Goal: Transaction & Acquisition: Obtain resource

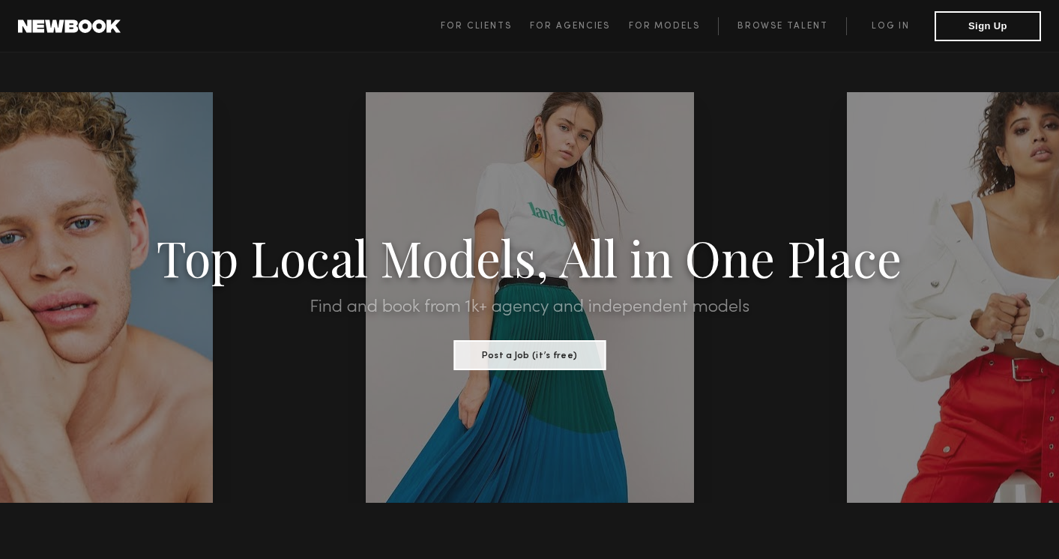
click at [883, 15] on span "For Clients For Agencies For Models Browse Talent Log in Sign Up" at bounding box center [741, 26] width 600 height 30
click at [885, 26] on link "Log in" at bounding box center [890, 26] width 88 height 18
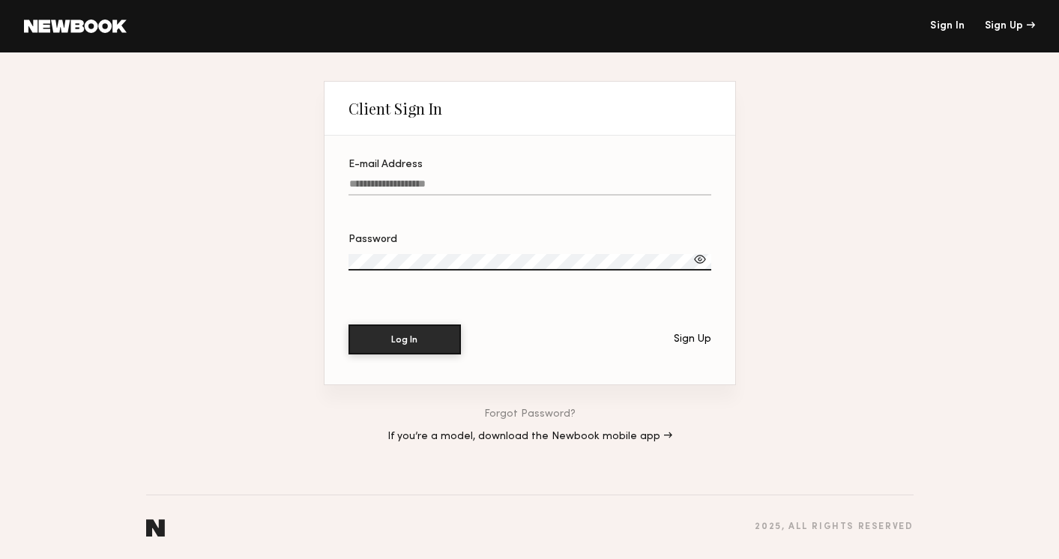
type input "**********"
click at [404, 340] on button "Log In" at bounding box center [405, 340] width 112 height 30
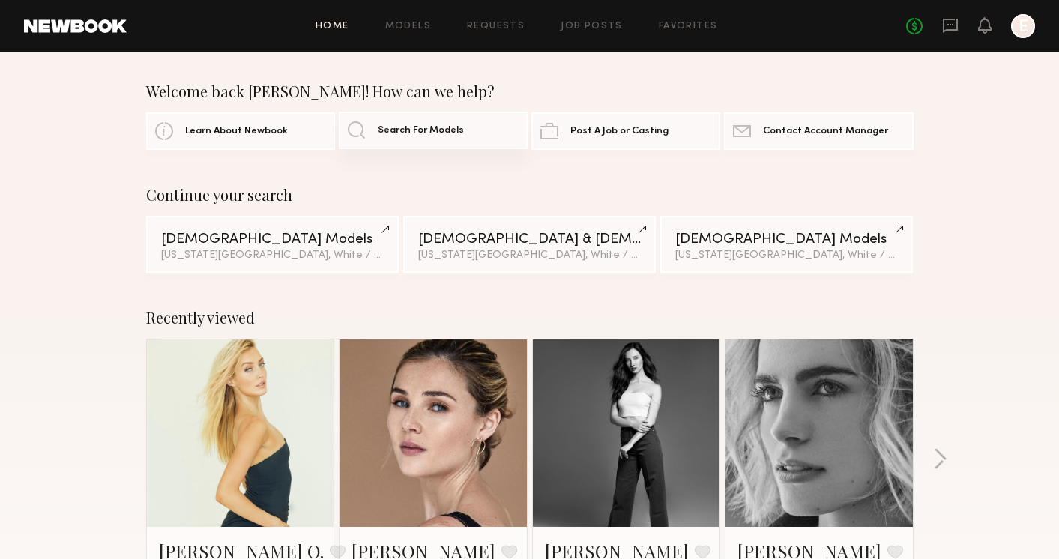
click at [439, 121] on link "Search For Models" at bounding box center [433, 130] width 189 height 37
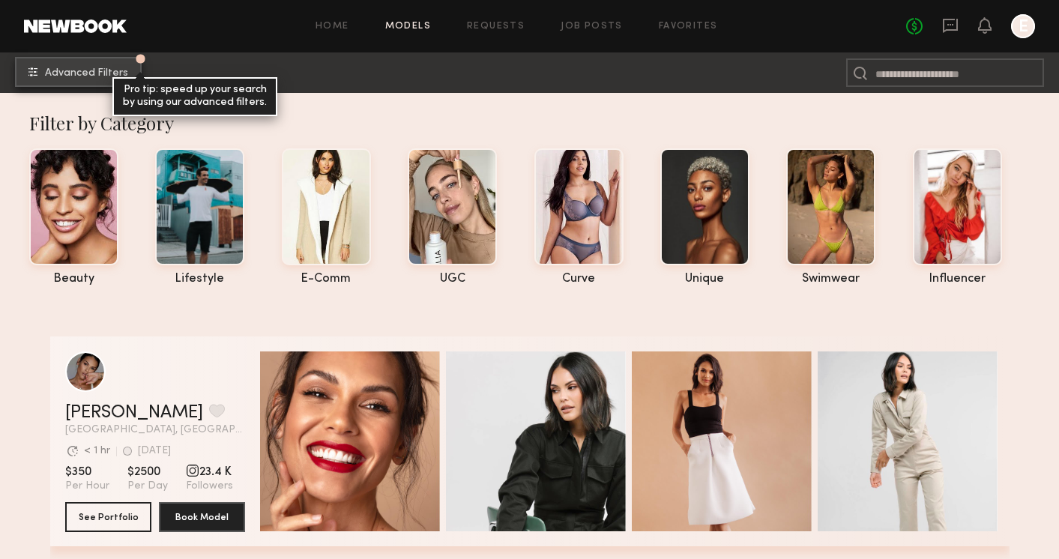
click at [90, 69] on span "Advanced Filters" at bounding box center [86, 73] width 83 height 10
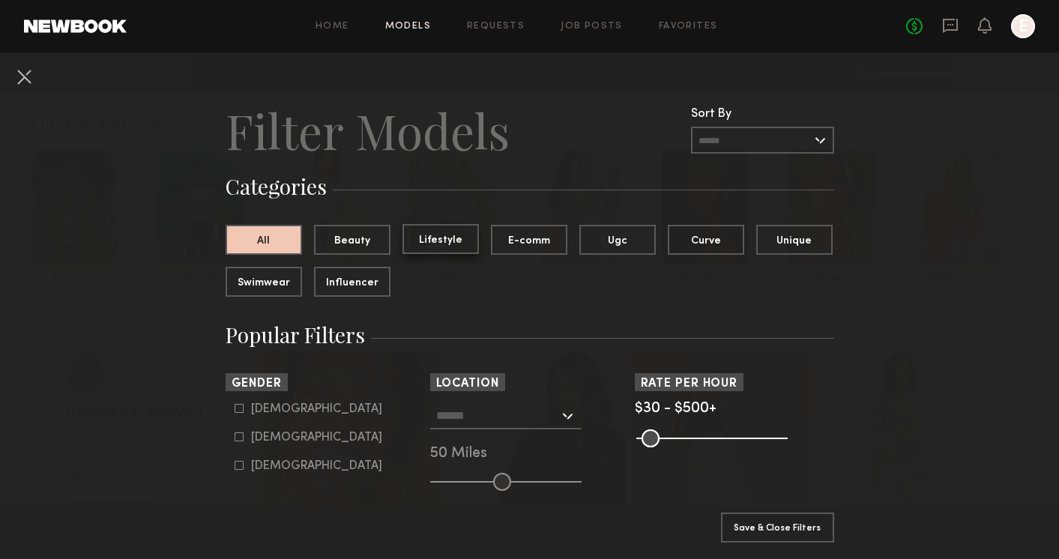
click at [443, 241] on button "Lifestyle" at bounding box center [440, 239] width 76 height 30
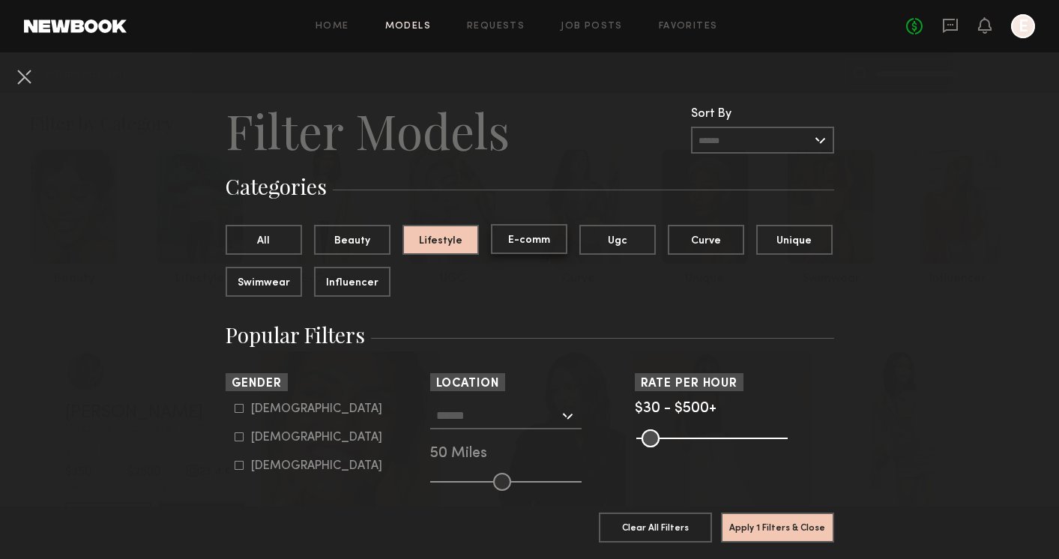
click at [534, 240] on button "E-comm" at bounding box center [529, 239] width 76 height 30
click at [445, 236] on button "Lifestyle" at bounding box center [440, 239] width 76 height 30
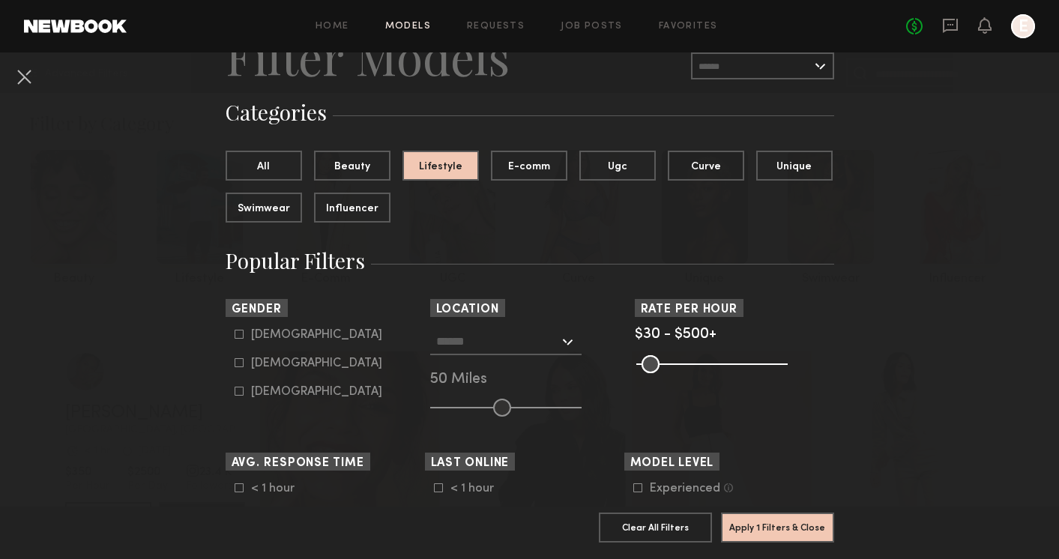
scroll to position [76, 0]
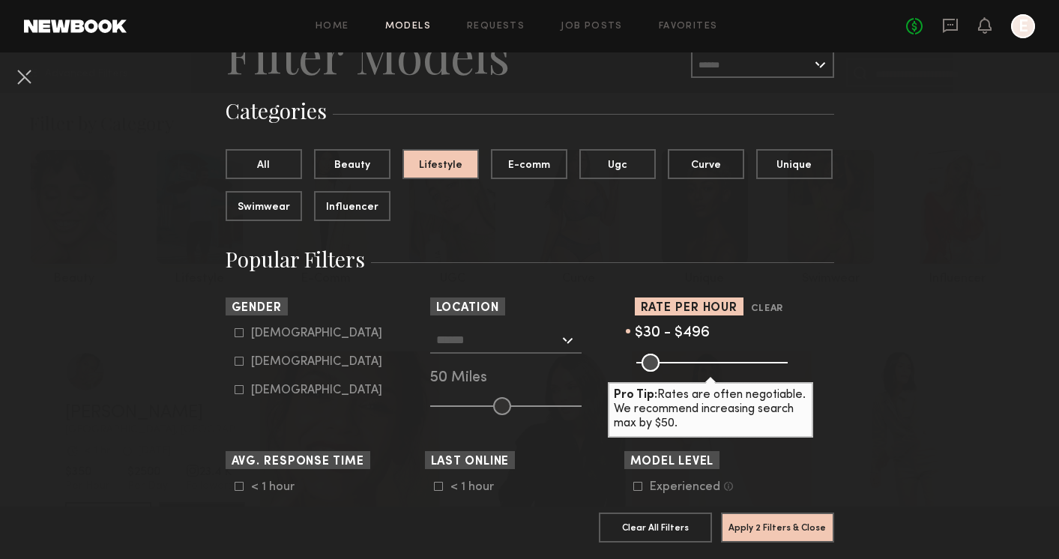
type input "***"
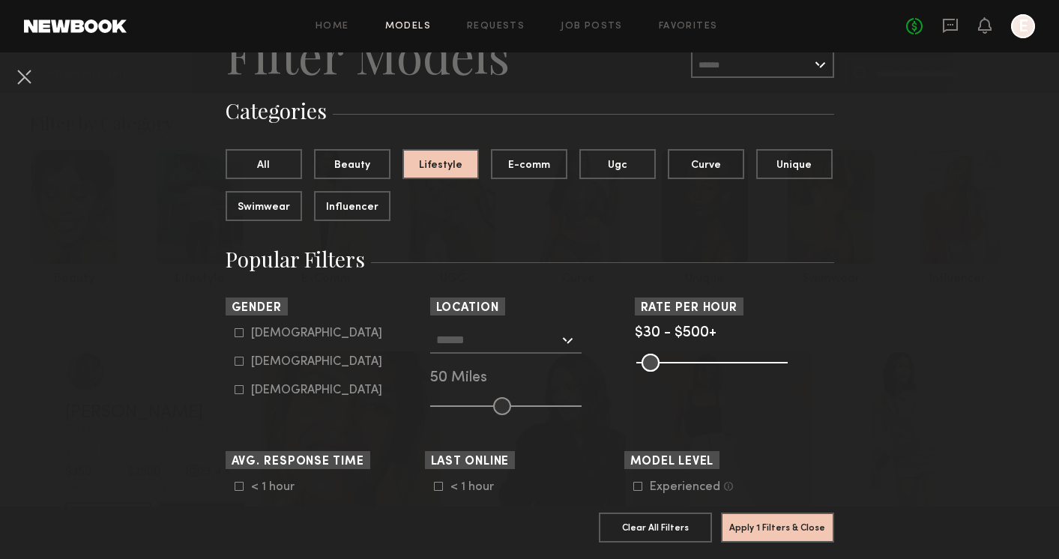
drag, startPoint x: 781, startPoint y: 361, endPoint x: 797, endPoint y: 359, distance: 15.9
click at [797, 359] on div "Pro Tip: Rates are often negotiable. We recommend increasing search max by $50." at bounding box center [734, 361] width 199 height 18
drag, startPoint x: 642, startPoint y: 364, endPoint x: 750, endPoint y: 361, distance: 107.2
type input "***"
click at [750, 361] on input "range" at bounding box center [711, 363] width 151 height 18
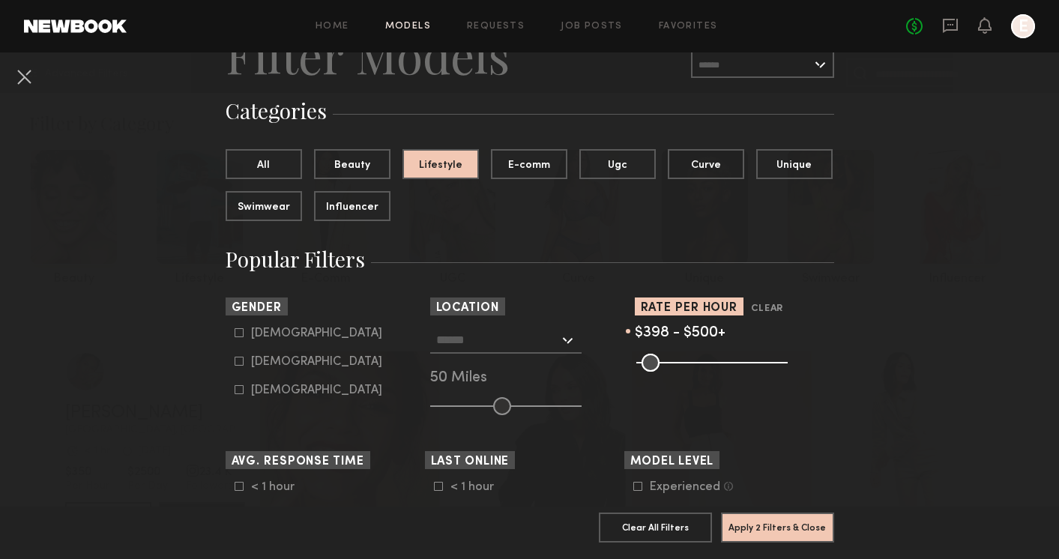
click at [238, 335] on icon at bounding box center [239, 332] width 9 height 9
click at [239, 364] on icon at bounding box center [239, 361] width 9 height 9
type input "*"
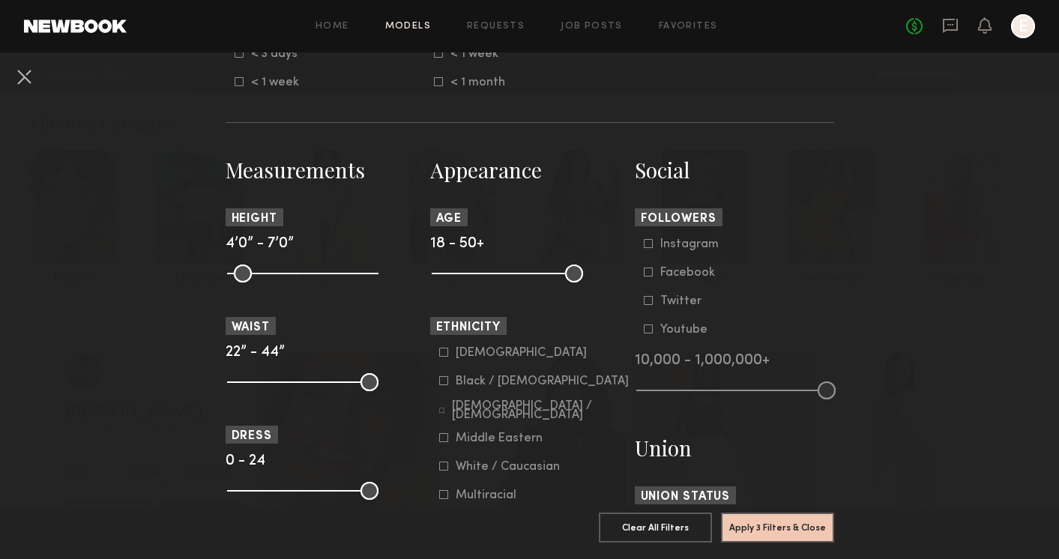
scroll to position [643, 0]
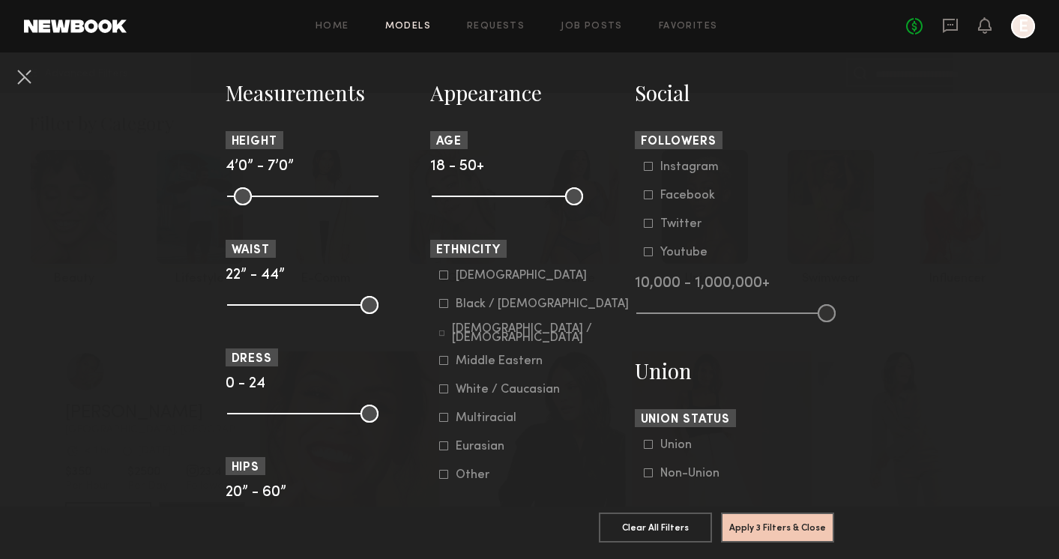
click at [445, 331] on icon at bounding box center [442, 334] width 6 height 6
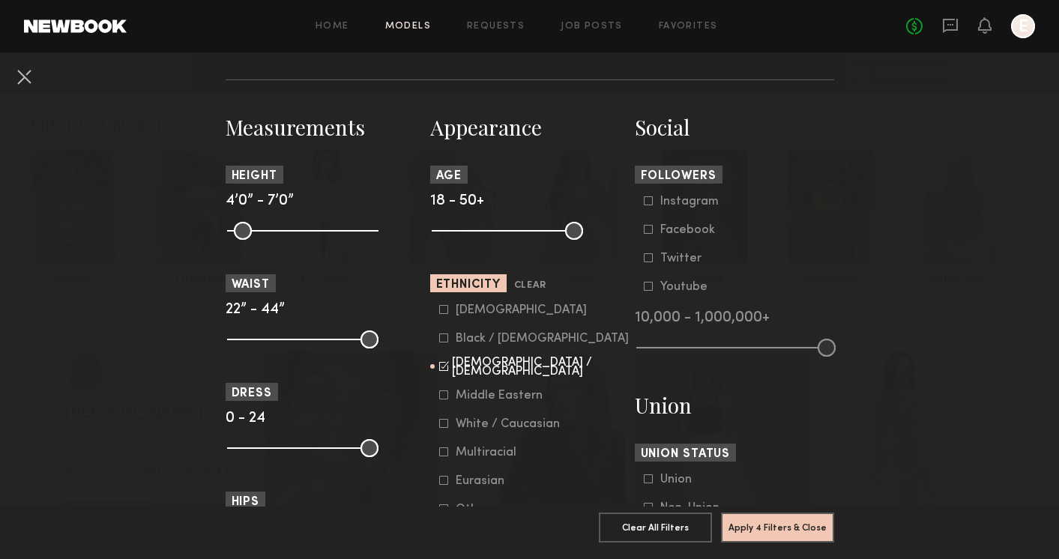
scroll to position [608, 0]
click at [777, 523] on button "Apply 4 Filters & Close" at bounding box center [777, 527] width 113 height 30
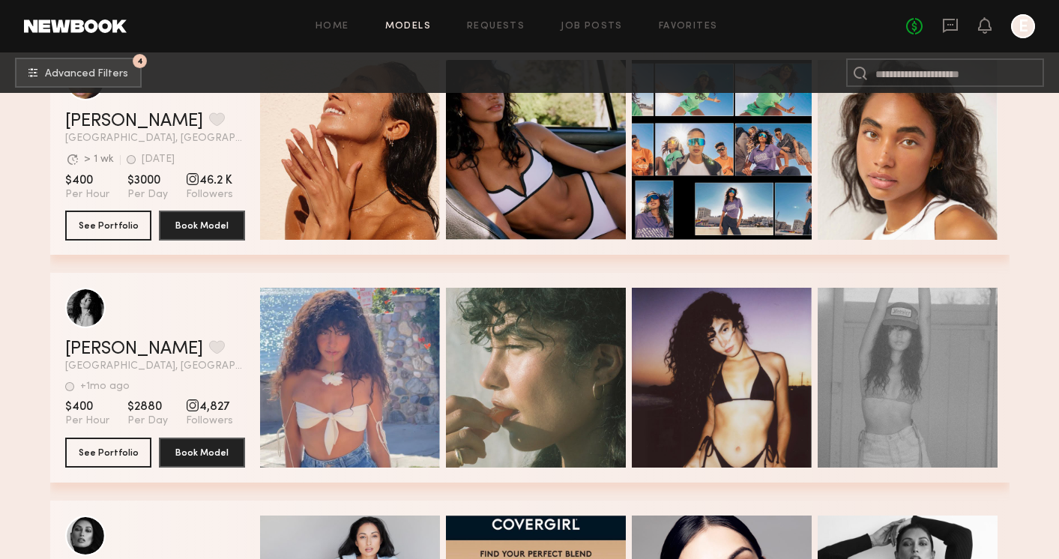
scroll to position [204, 0]
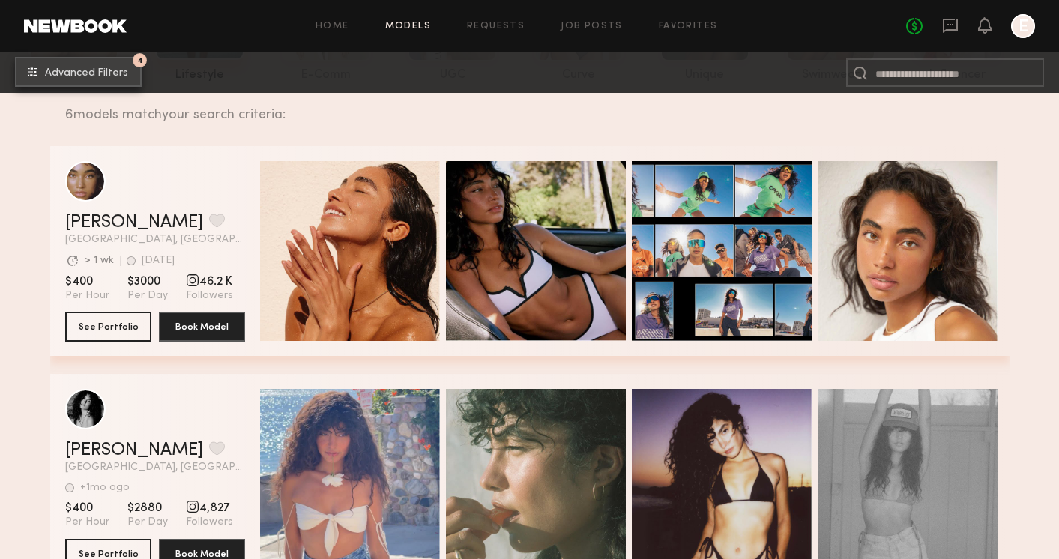
click at [91, 71] on span "Advanced Filters" at bounding box center [86, 73] width 83 height 10
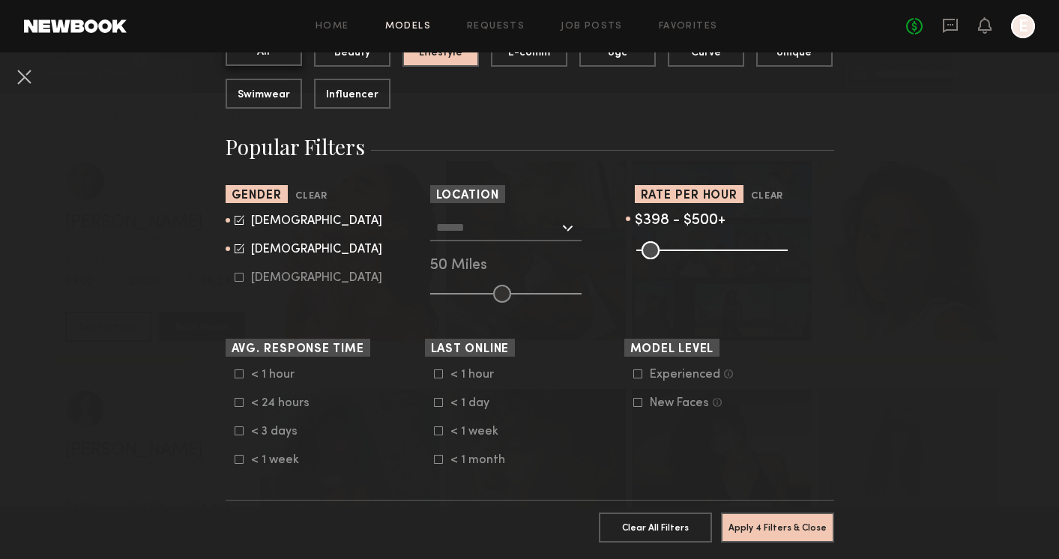
scroll to position [190, 0]
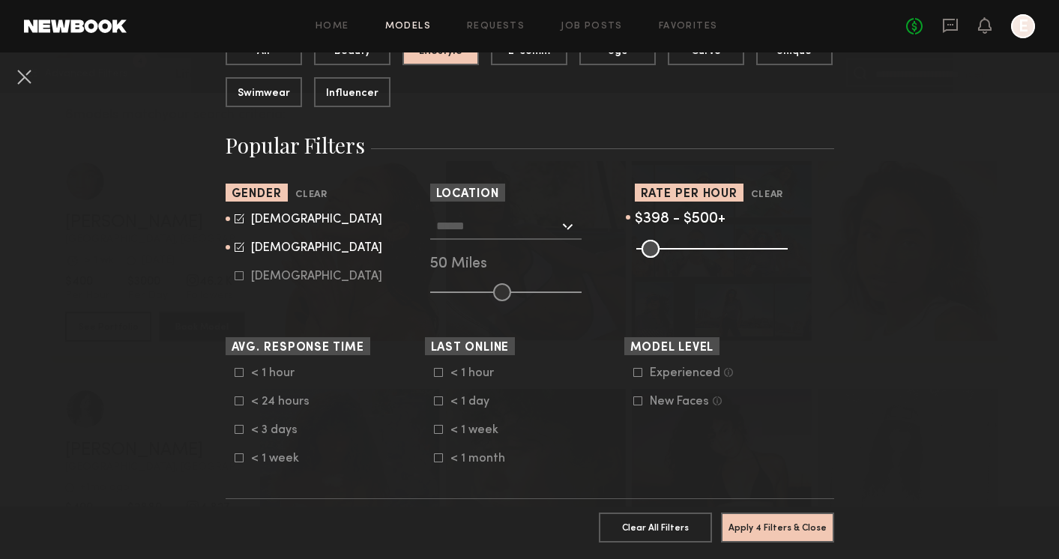
click at [526, 225] on input "text" at bounding box center [497, 225] width 123 height 25
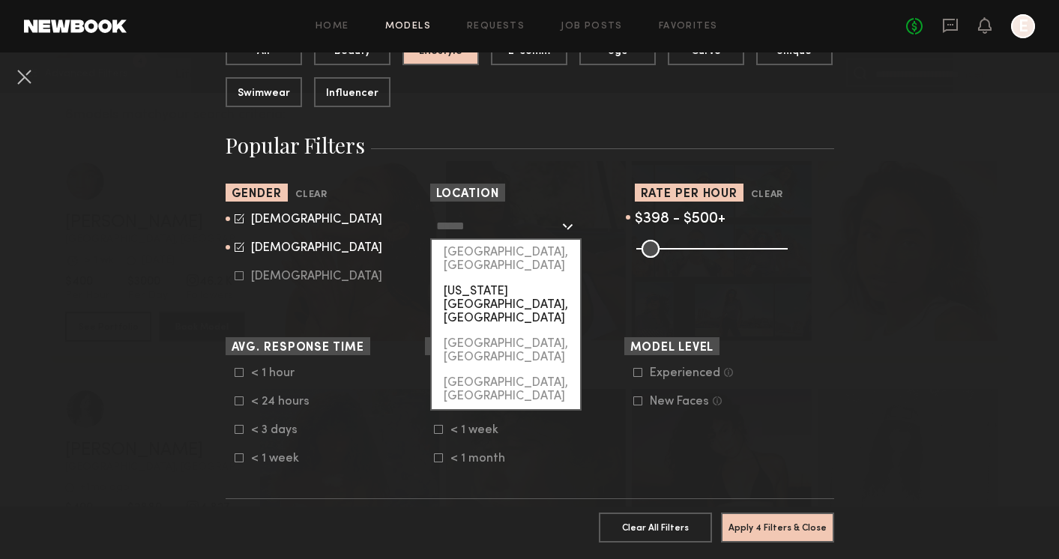
click at [502, 279] on div "New York City, NY" at bounding box center [506, 305] width 148 height 52
type input "**********"
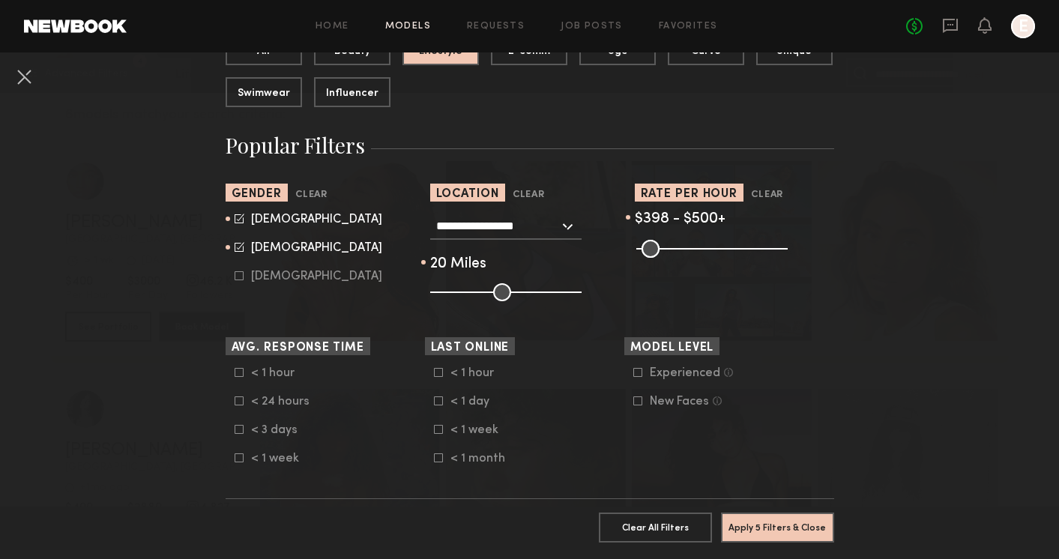
drag, startPoint x: 501, startPoint y: 290, endPoint x: 459, endPoint y: 293, distance: 41.3
type input "**"
click at [459, 293] on input "range" at bounding box center [505, 292] width 151 height 18
click at [759, 526] on button "Apply 5 Filters & Close" at bounding box center [777, 527] width 113 height 30
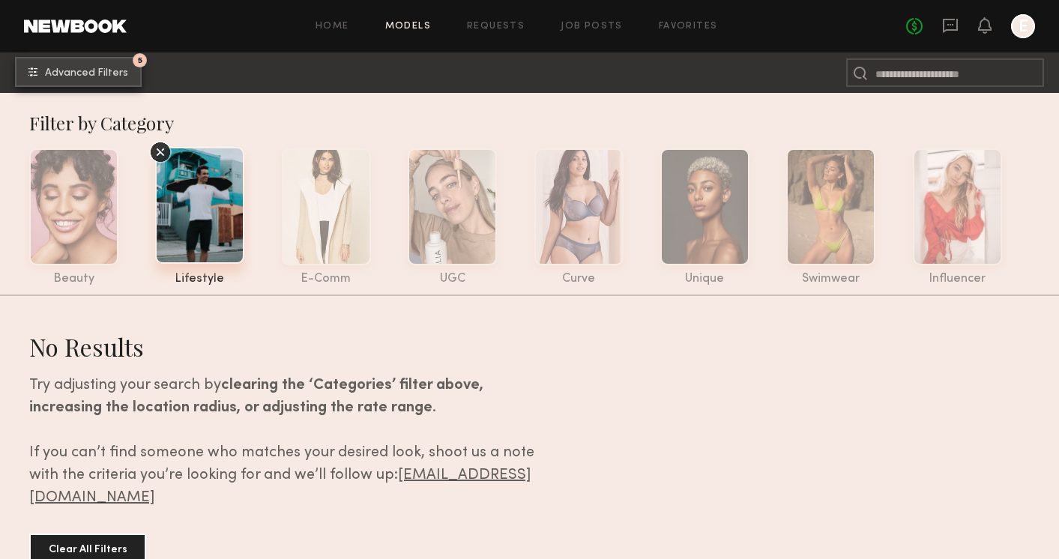
click at [105, 79] on button "5 Advanced Filters" at bounding box center [78, 72] width 127 height 30
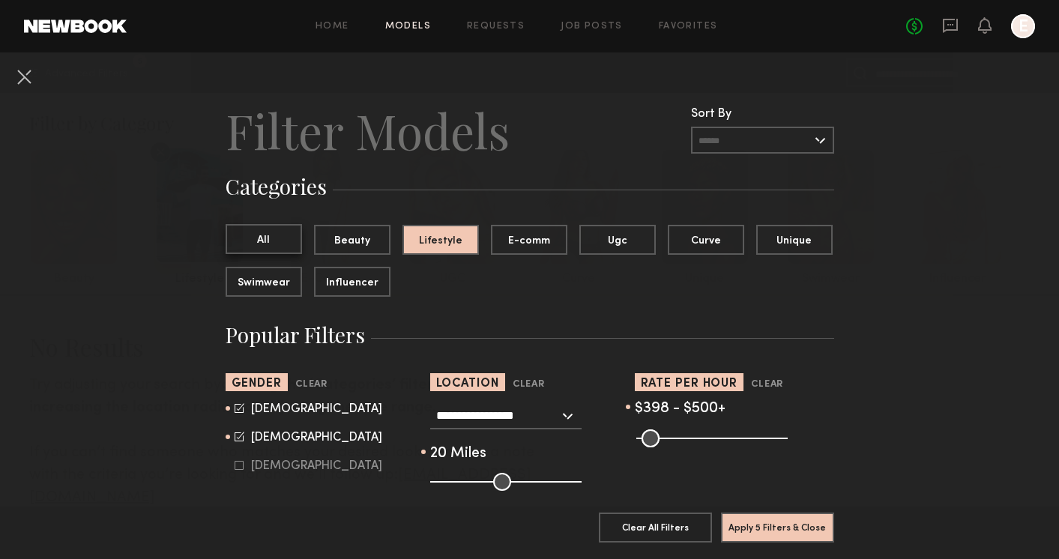
click at [279, 235] on button "All" at bounding box center [264, 239] width 76 height 30
click at [510, 481] on input "range" at bounding box center [505, 482] width 151 height 18
type input "**"
click at [496, 482] on input "range" at bounding box center [505, 482] width 151 height 18
click at [811, 142] on input "text" at bounding box center [762, 140] width 143 height 27
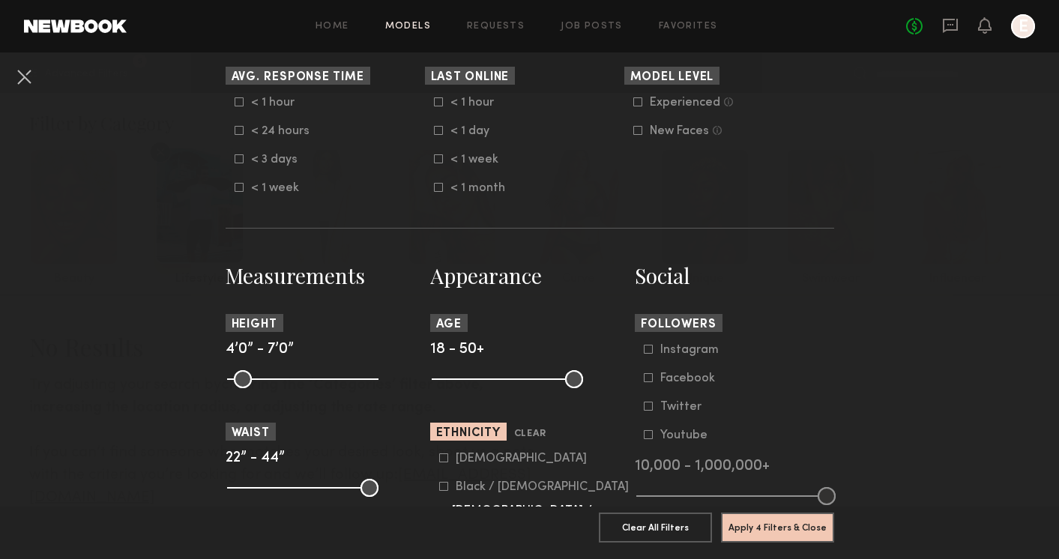
scroll to position [461, 0]
click at [777, 528] on button "Apply 4 Filters & Close" at bounding box center [777, 527] width 113 height 30
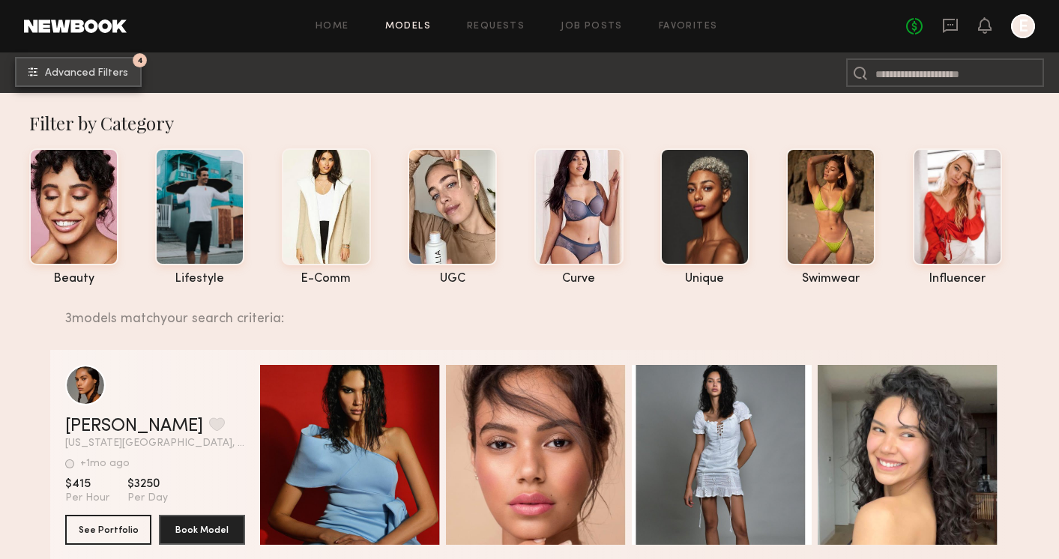
click at [93, 76] on span "Advanced Filters" at bounding box center [86, 73] width 83 height 10
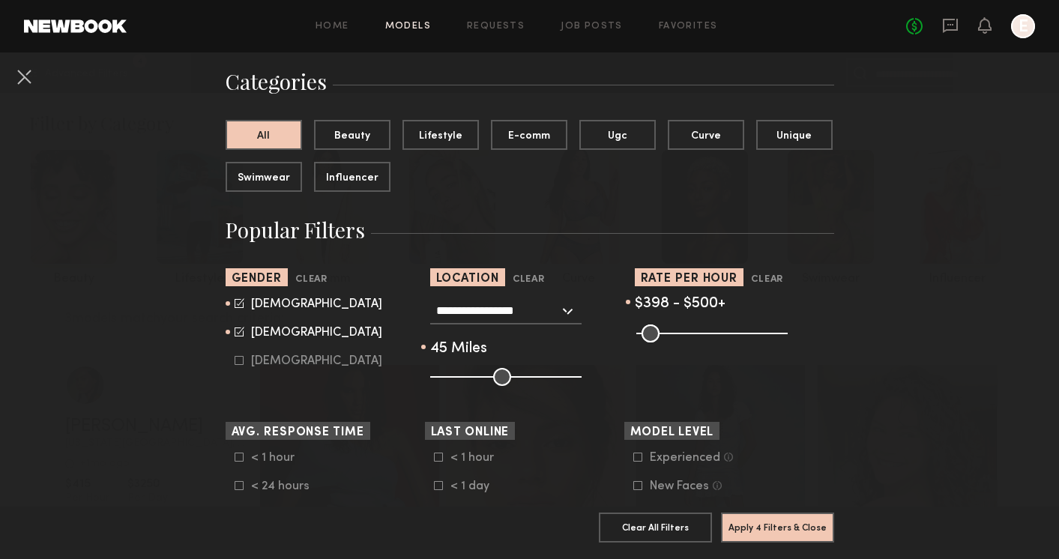
scroll to position [106, 0]
click at [241, 361] on icon at bounding box center [239, 359] width 9 height 9
click at [791, 531] on button "Apply 4 Filters & Close" at bounding box center [777, 527] width 113 height 30
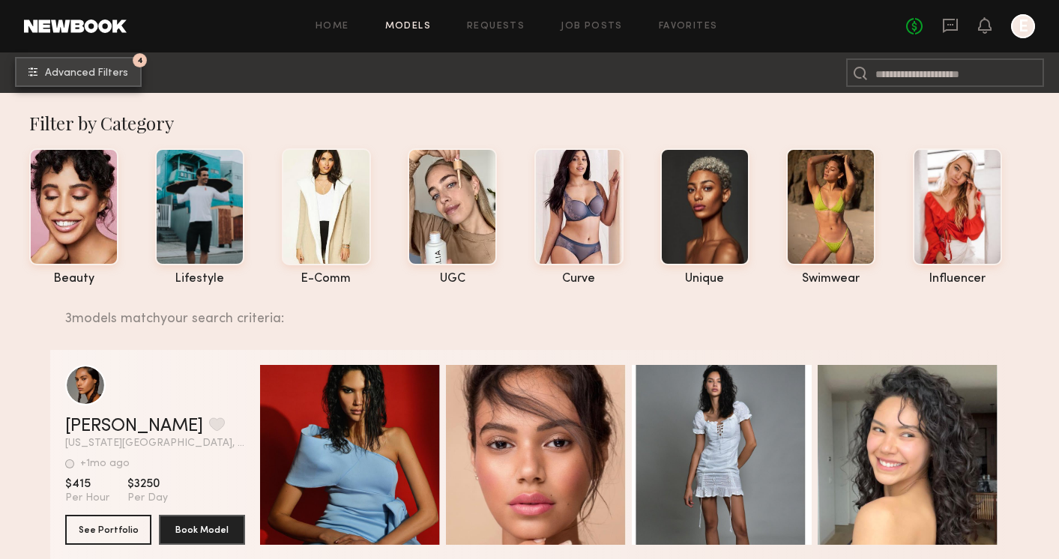
click at [73, 78] on button "4 Advanced Filters" at bounding box center [78, 72] width 127 height 30
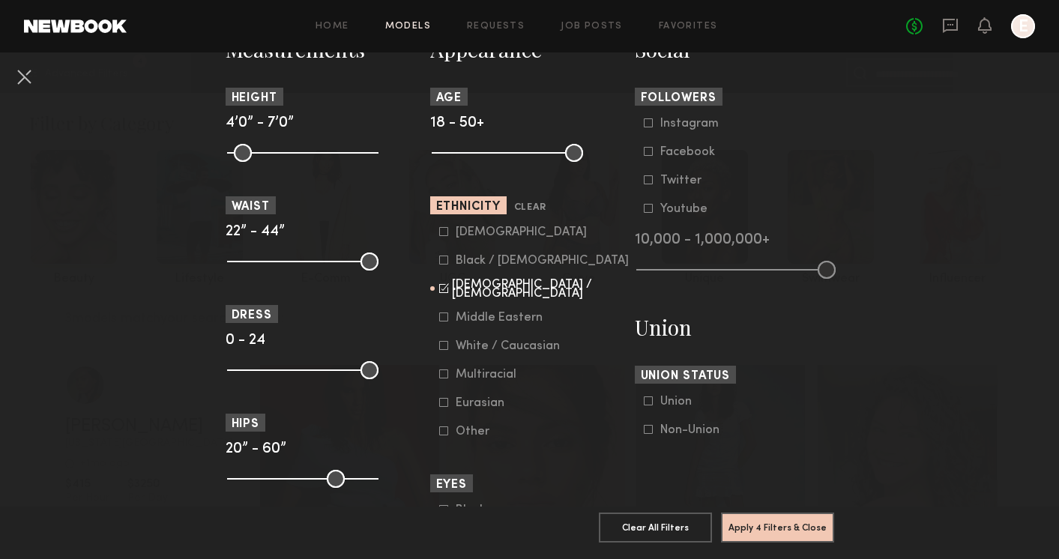
scroll to position [686, 0]
click at [446, 377] on icon at bounding box center [443, 374] width 9 height 9
click at [759, 528] on button "Apply 4 Filters & Close" at bounding box center [777, 527] width 113 height 30
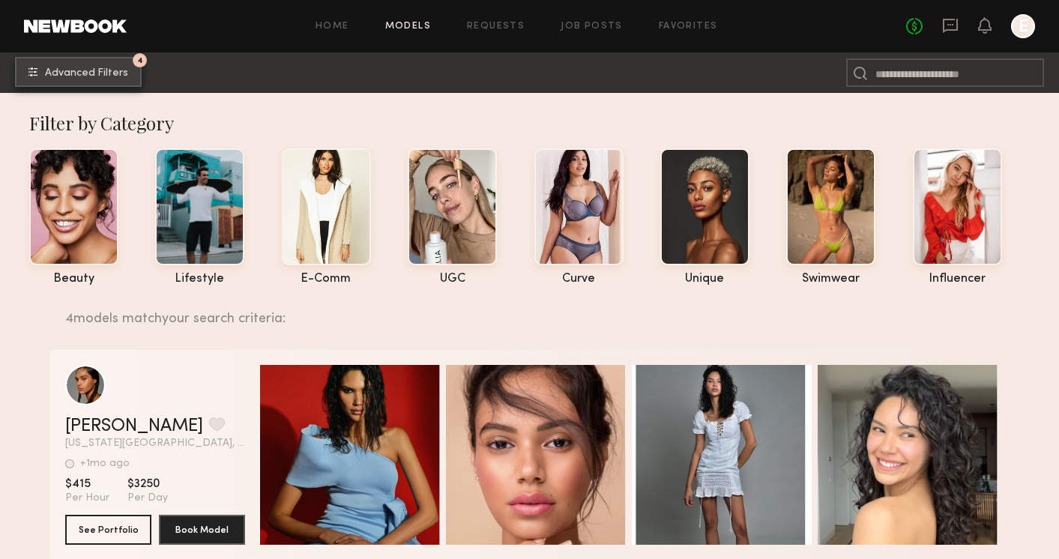
click at [80, 72] on span "Advanced Filters" at bounding box center [86, 73] width 83 height 10
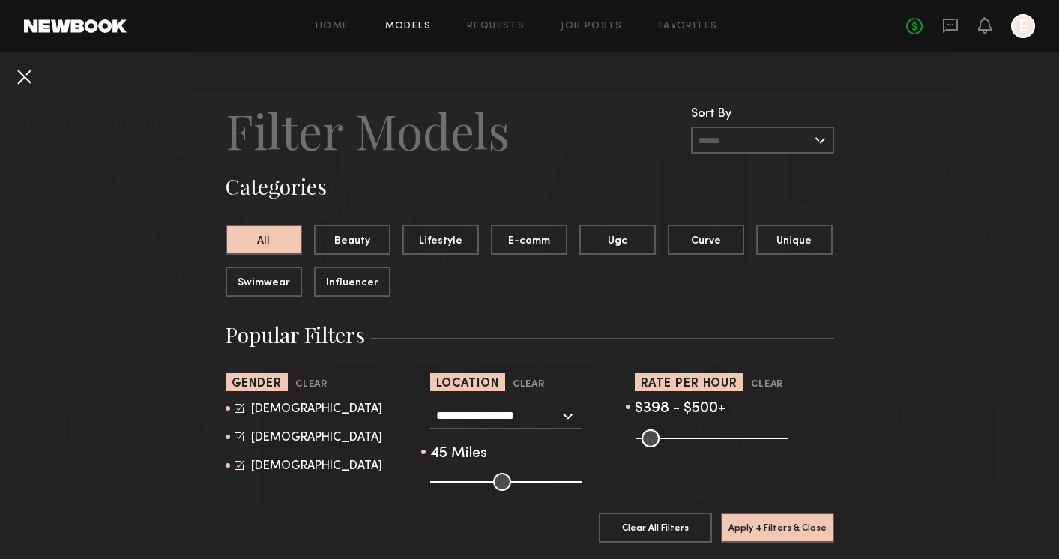
click at [26, 73] on button at bounding box center [24, 76] width 24 height 24
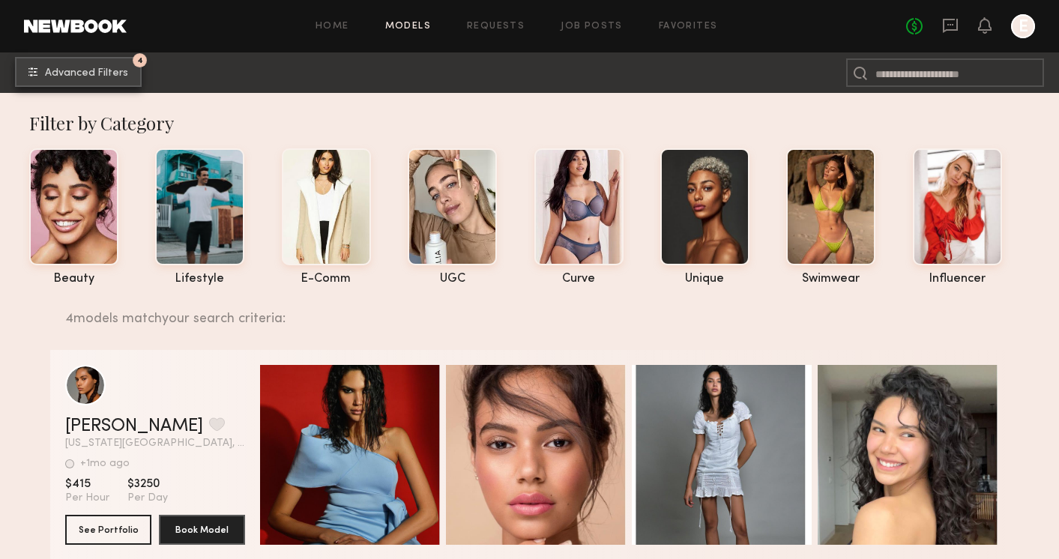
click at [83, 74] on span "Advanced Filters" at bounding box center [86, 73] width 83 height 10
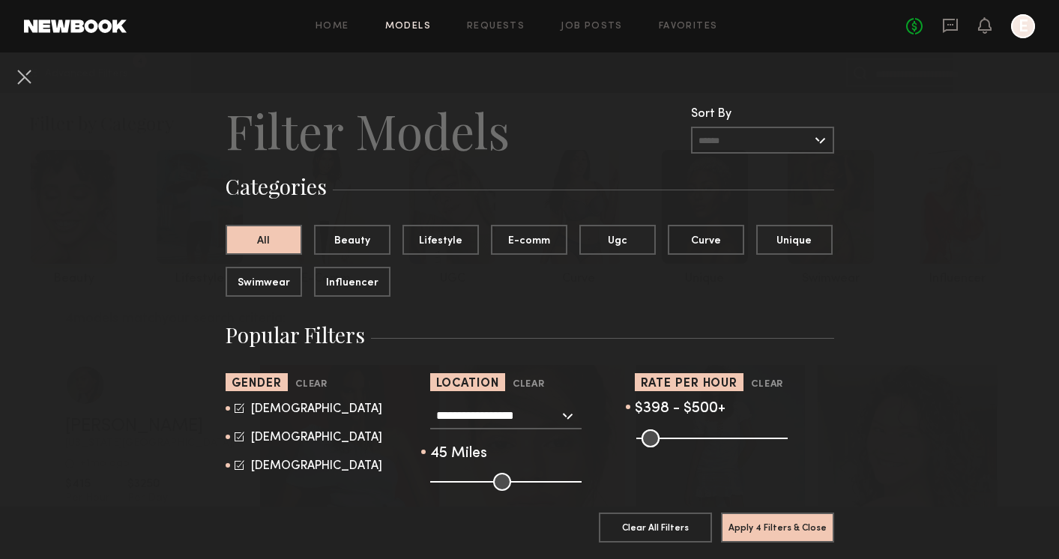
click at [238, 438] on icon at bounding box center [240, 437] width 10 height 10
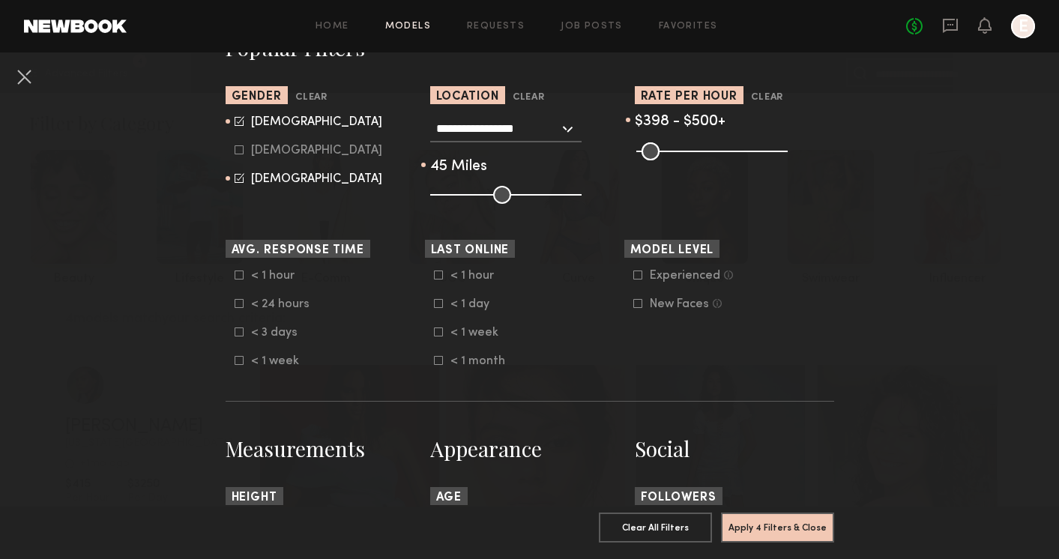
scroll to position [294, 0]
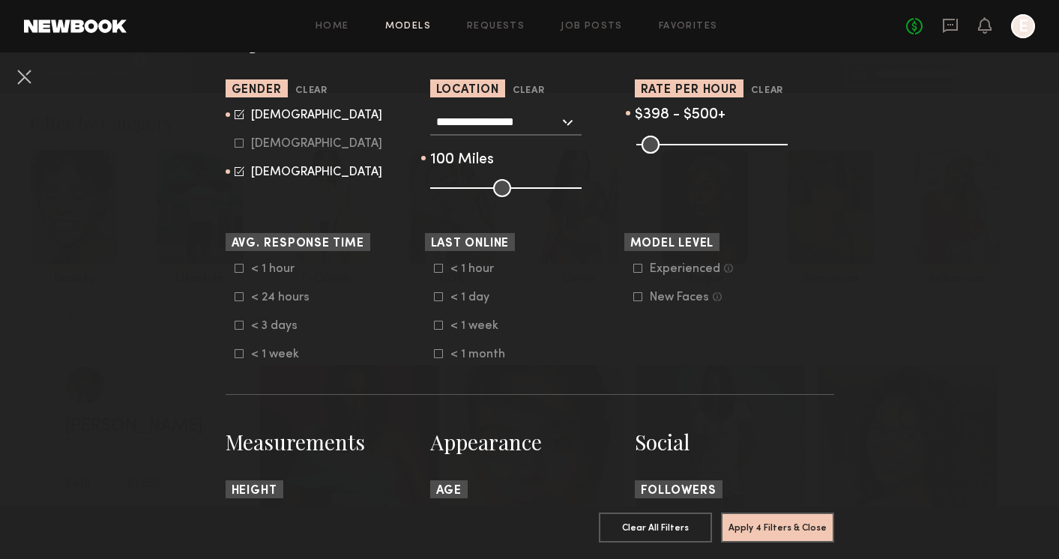
drag, startPoint x: 492, startPoint y: 188, endPoint x: 569, endPoint y: 190, distance: 76.5
type input "***"
click at [569, 190] on input "range" at bounding box center [505, 188] width 151 height 18
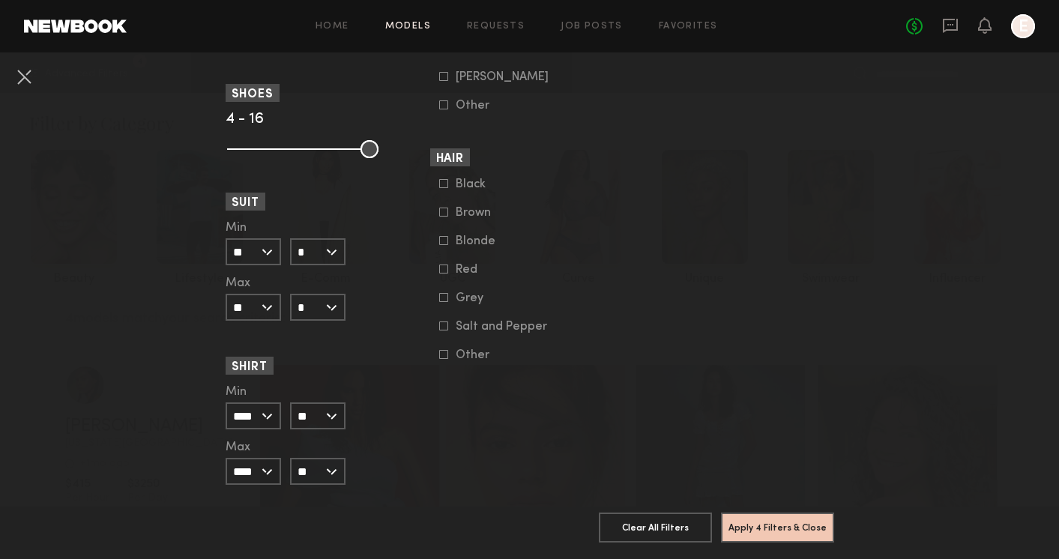
scroll to position [1232, 0]
click at [782, 527] on button "Apply 4 Filters & Close" at bounding box center [777, 527] width 113 height 30
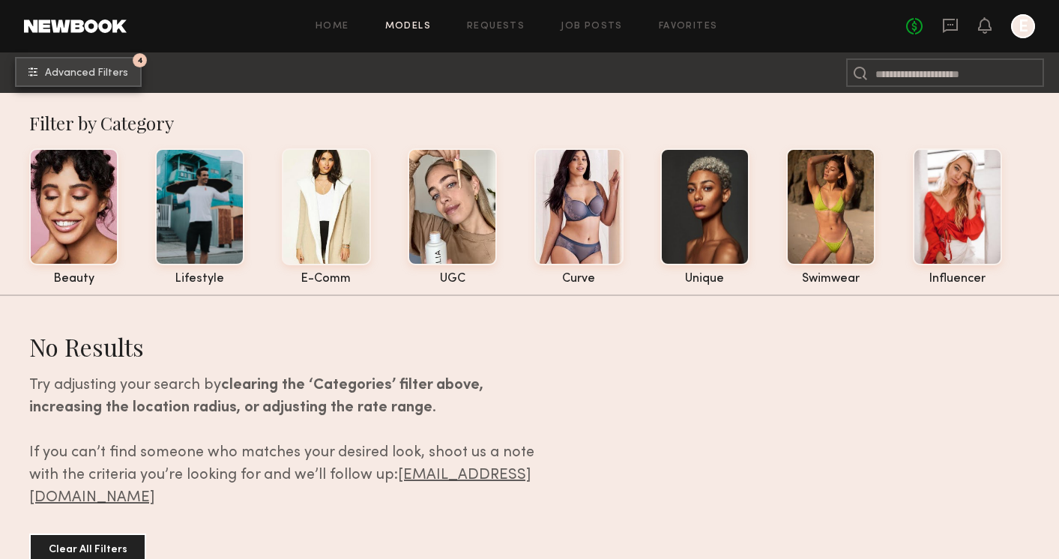
click at [101, 70] on span "Advanced Filters" at bounding box center [86, 73] width 83 height 10
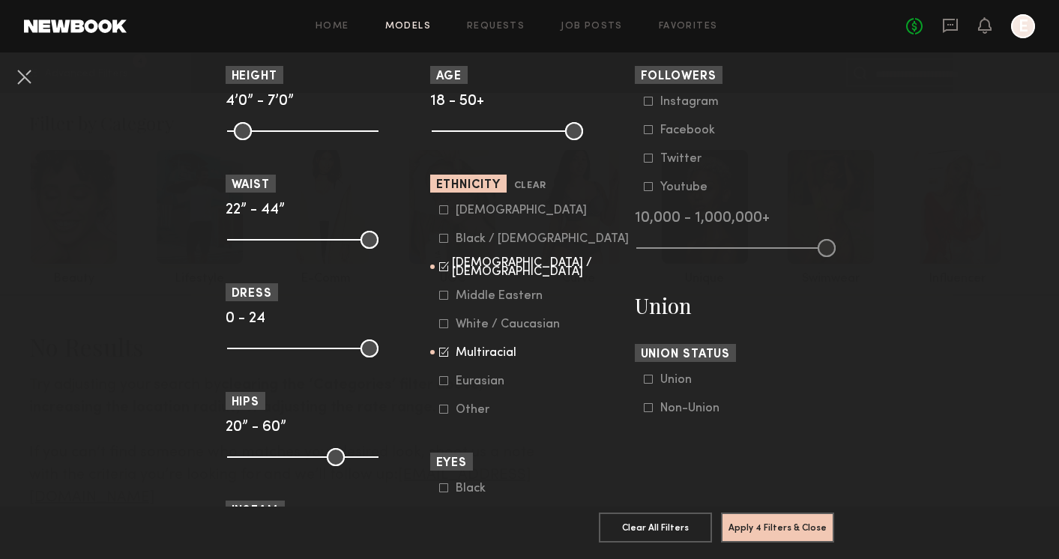
scroll to position [735, 0]
